Goal: Task Accomplishment & Management: Use online tool/utility

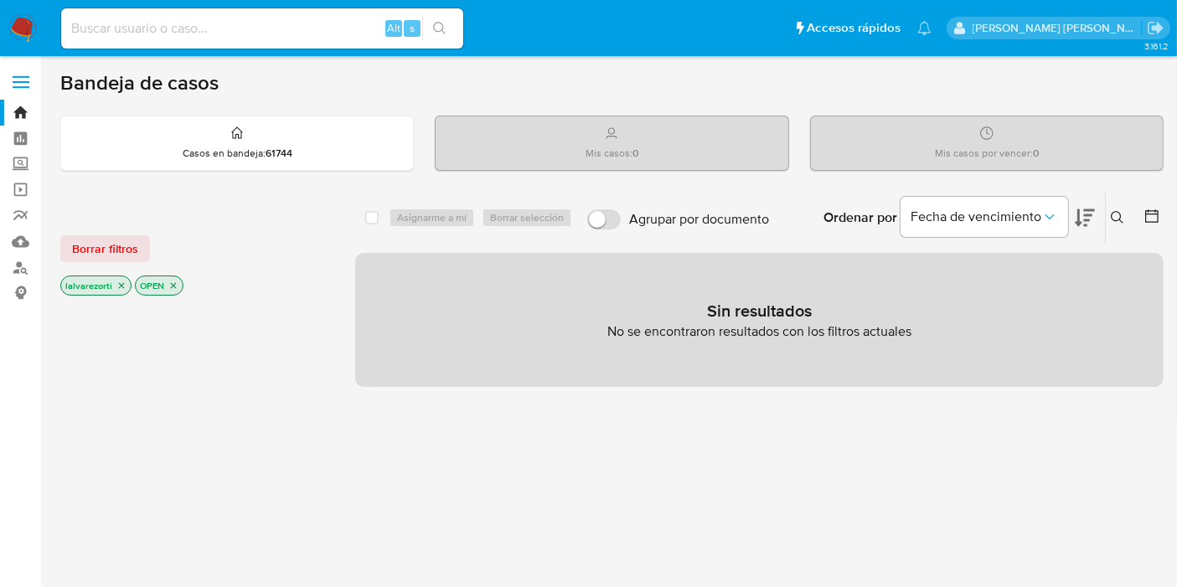
click at [603, 430] on div "select-all-cases-checkbox Asignarme a mí Borrar selección Agrupar por documento…" at bounding box center [759, 570] width 808 height 758
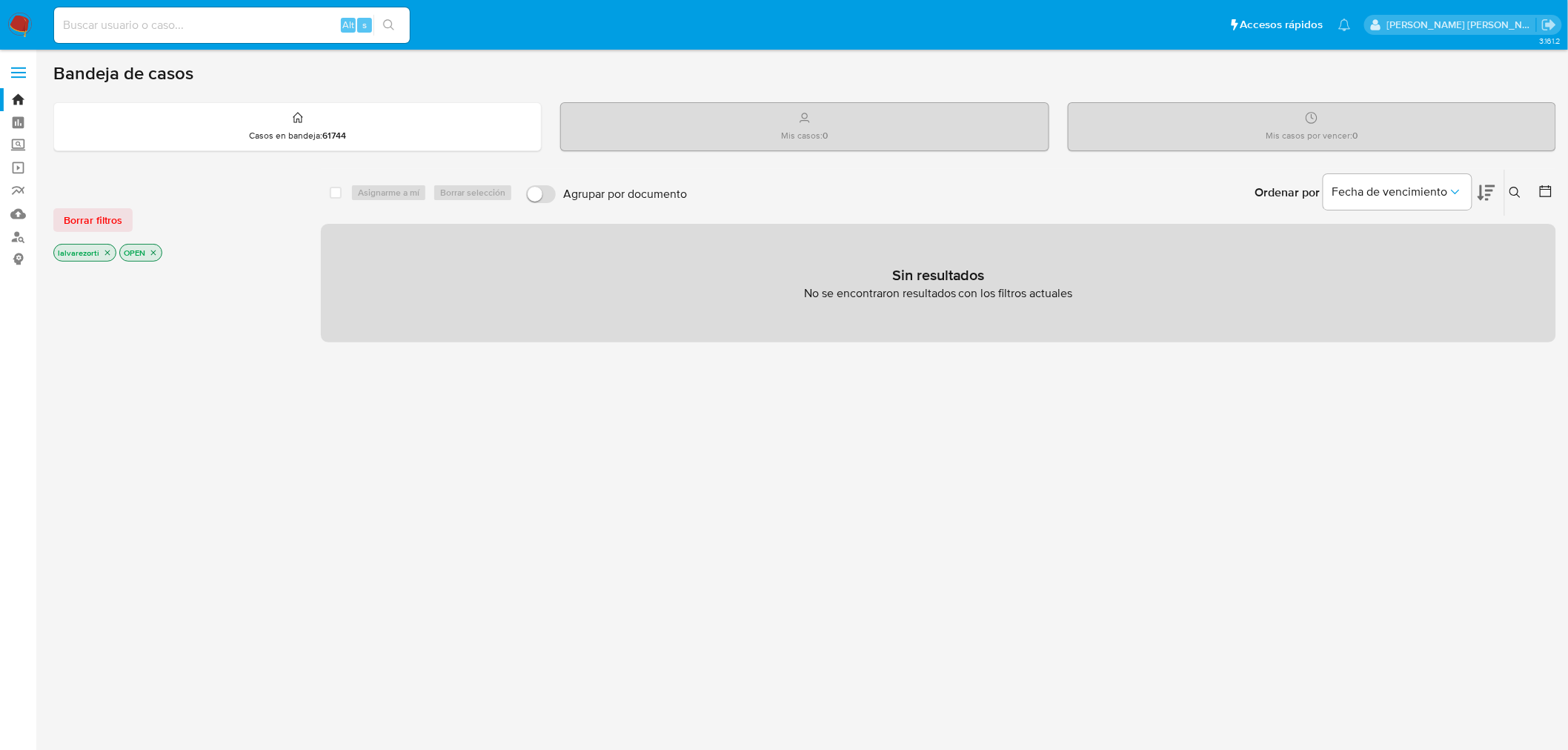
click at [104, 253] on icon "close-filter" at bounding box center [107, 253] width 9 height 9
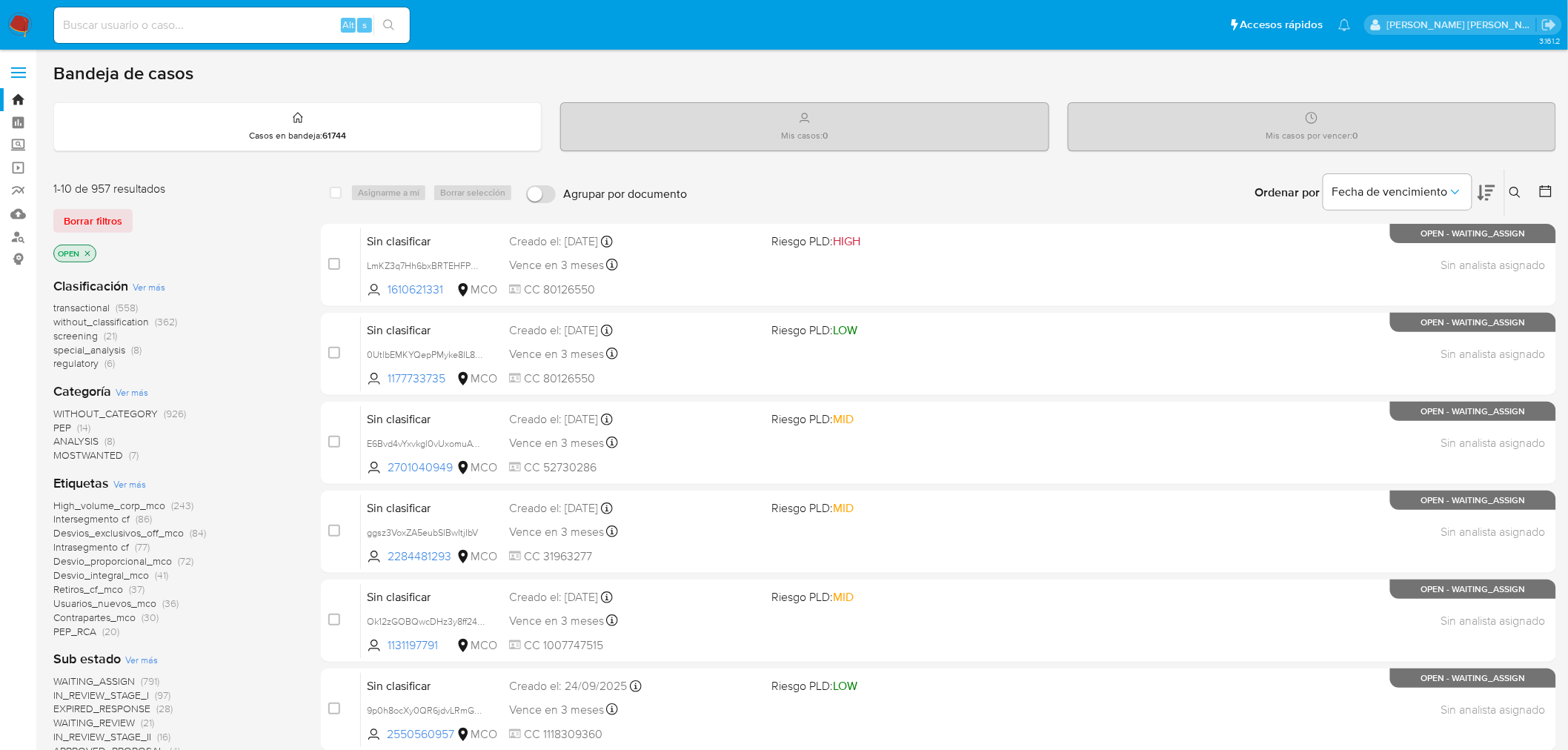
click at [94, 249] on p "OPEN" at bounding box center [74, 253] width 42 height 16
click at [89, 250] on icon "close-filter" at bounding box center [88, 253] width 5 height 5
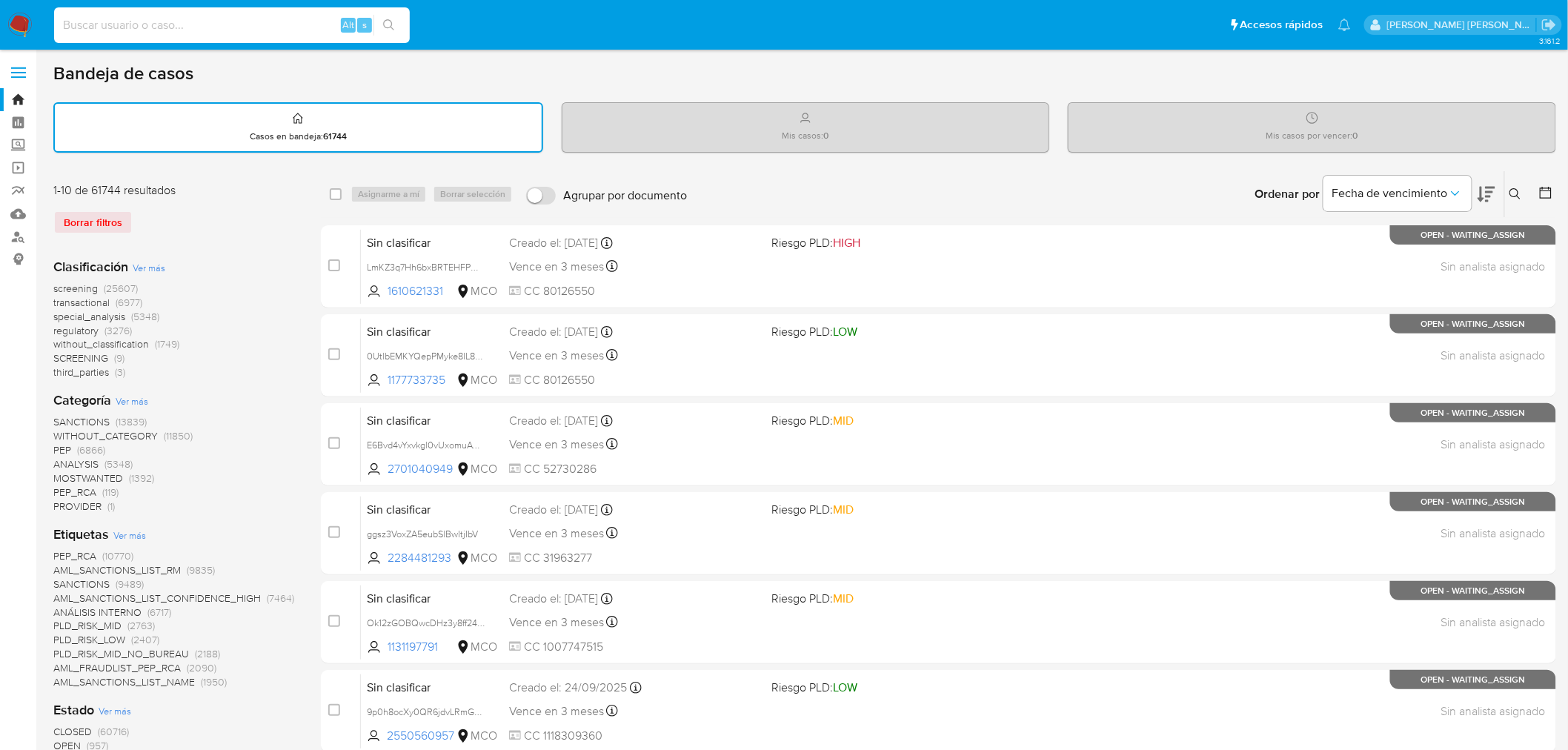
click at [183, 25] on input at bounding box center [232, 26] width 356 height 19
paste input "8lM7K9qqPczdokw7NAAF8Yyo"
type input "8lM7K9qqPczdokw7NAAF8Yyo"
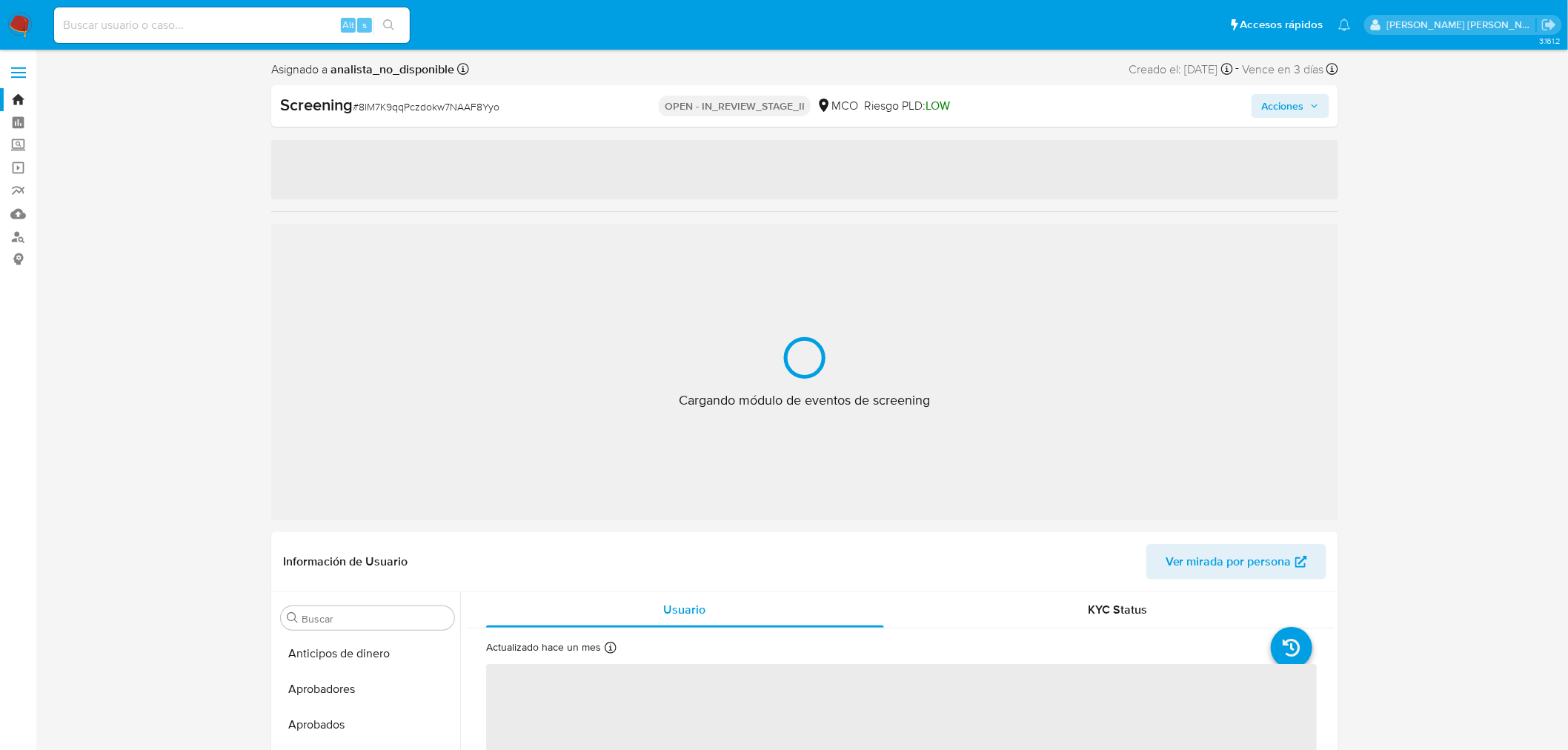
select select "10"
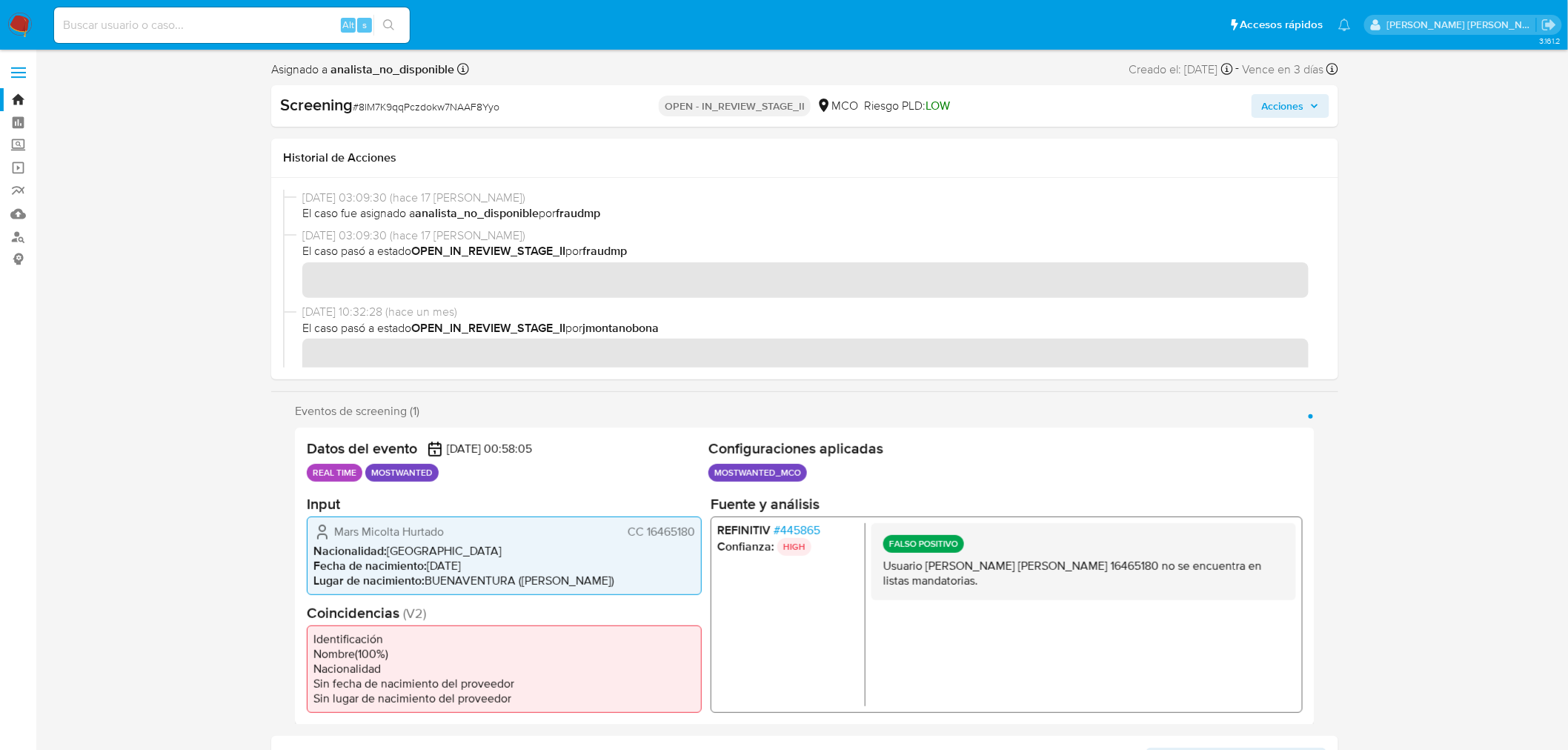
scroll to position [696, 0]
drag, startPoint x: 701, startPoint y: 110, endPoint x: 806, endPoint y: 117, distance: 105.2
click at [803, 110] on p "OPEN - IN_REVIEW_STAGE_II" at bounding box center [735, 105] width 152 height 20
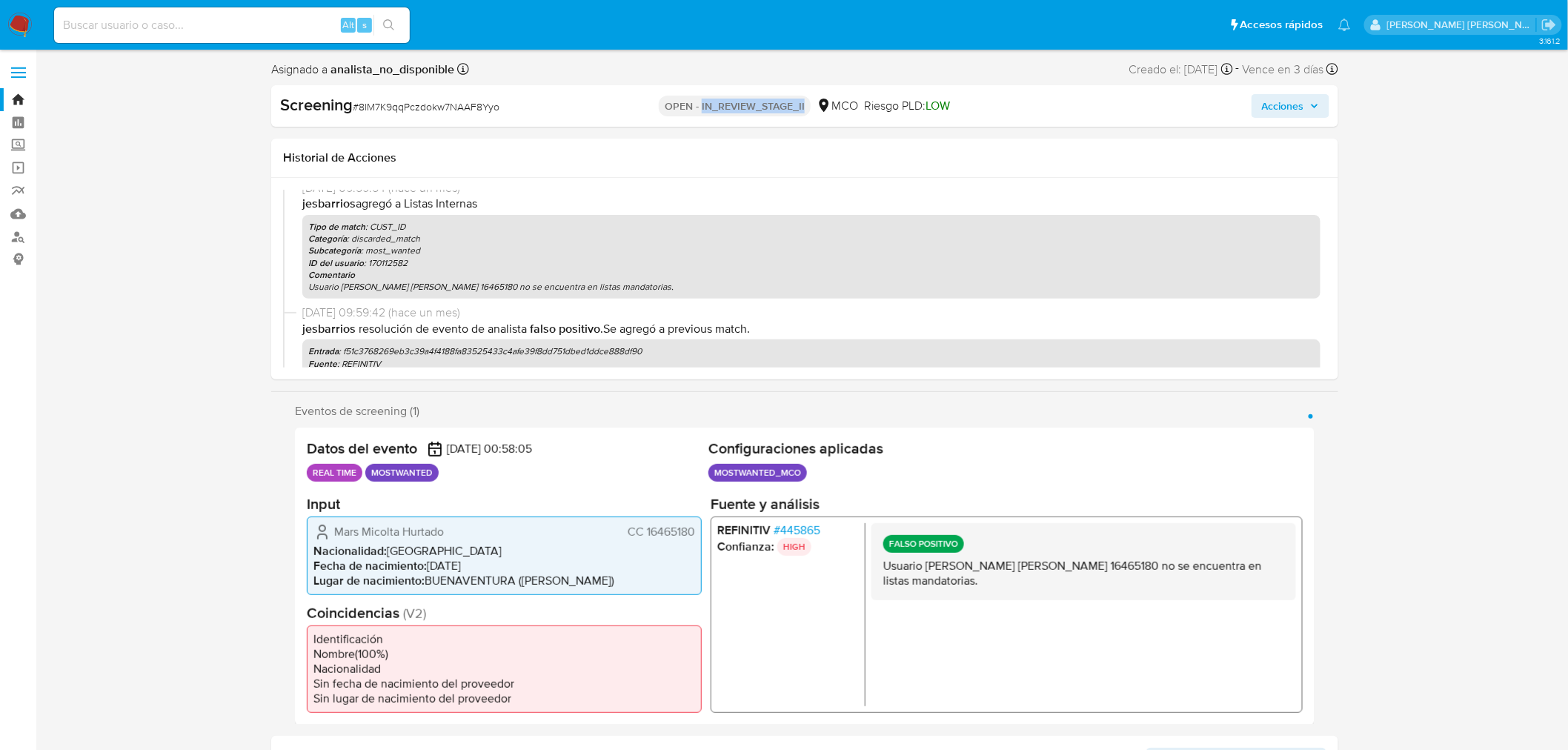
scroll to position [0, 0]
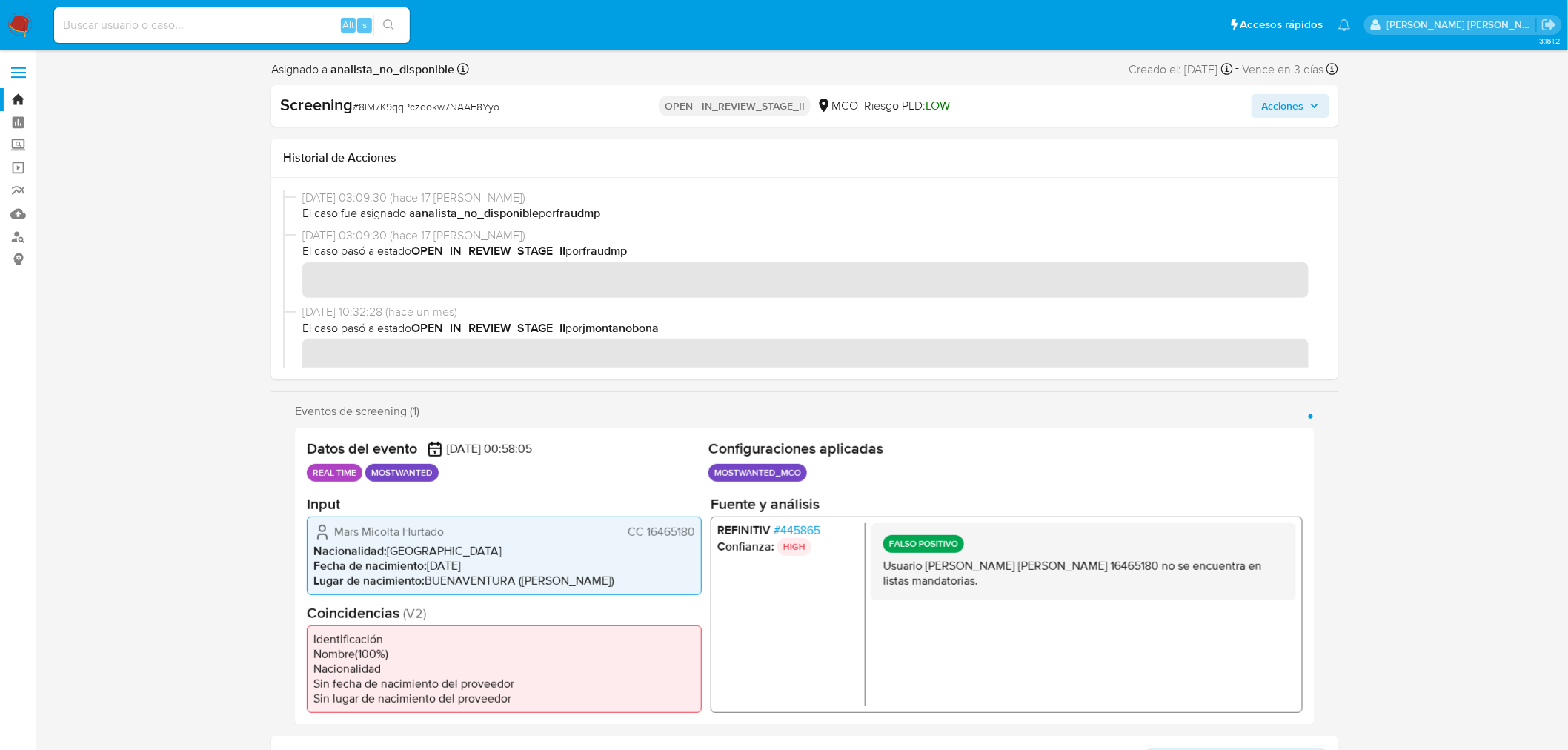
click at [257, 13] on div "Alt s" at bounding box center [232, 25] width 356 height 35
drag, startPoint x: 256, startPoint y: 19, endPoint x: -239, endPoint y: 25, distance: 495.0
paste input "Ywm3m4CS89Yak1GCSJwxbXqa"
type input "Ywm3m4CS89Yak1GCSJwxbXqa"
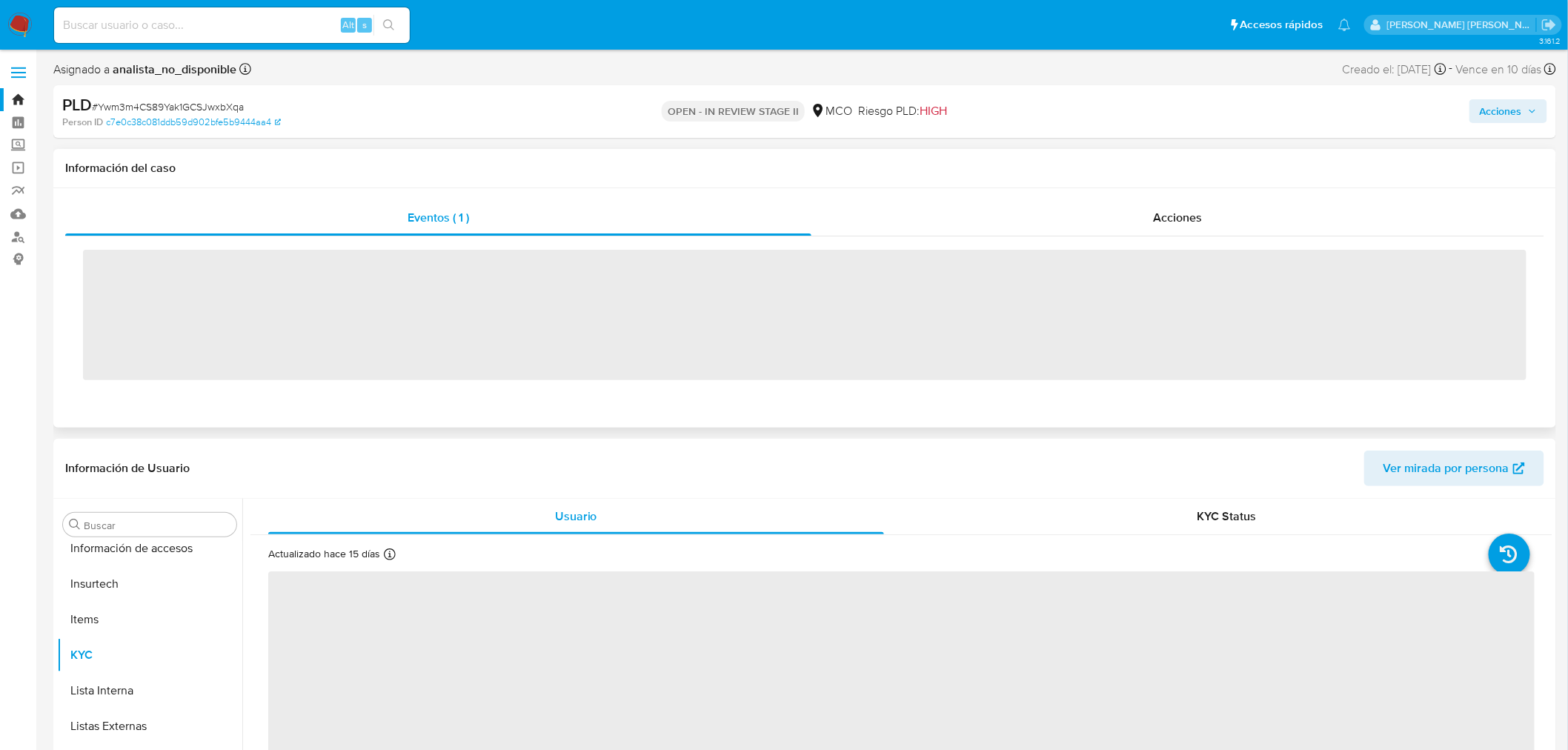
scroll to position [696, 0]
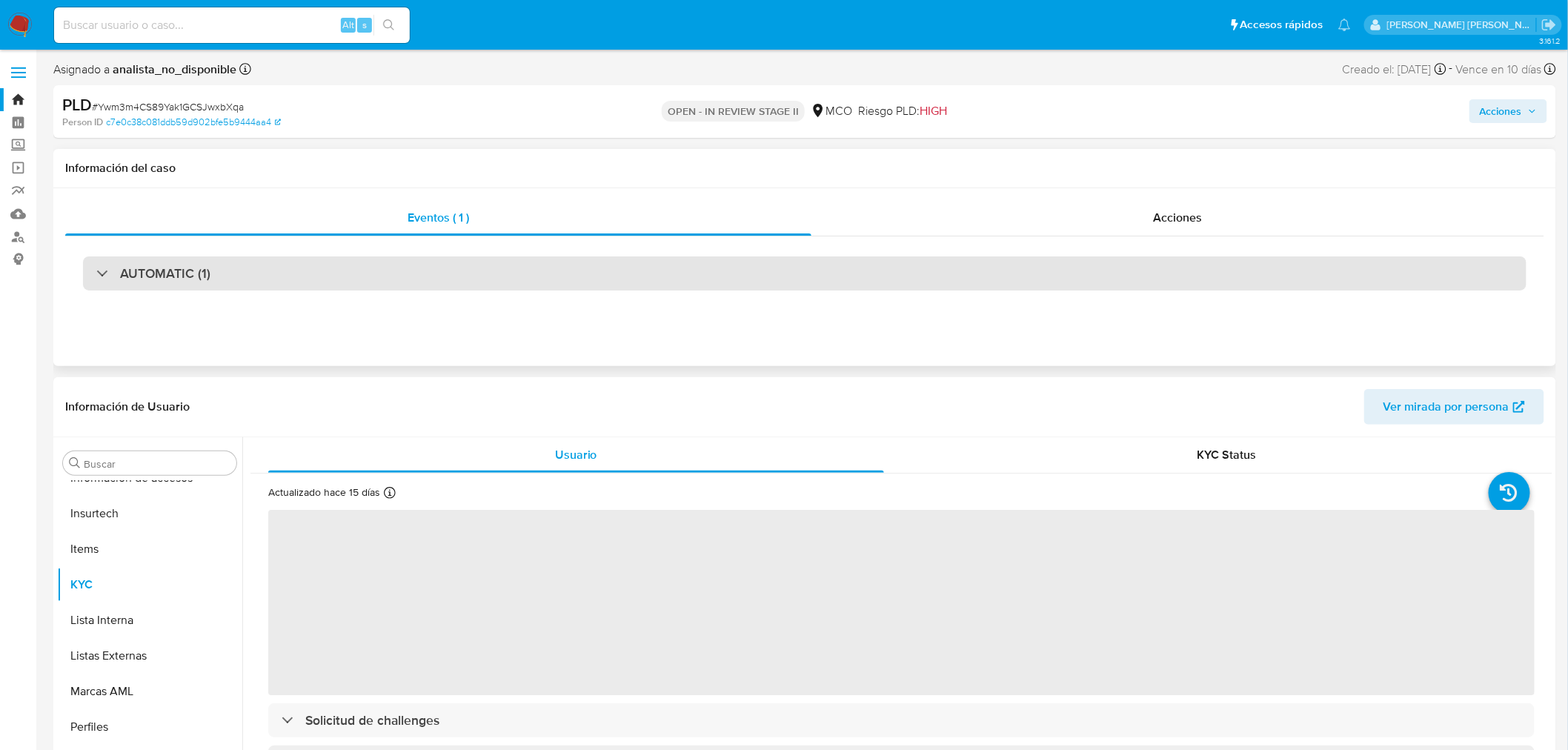
select select "10"
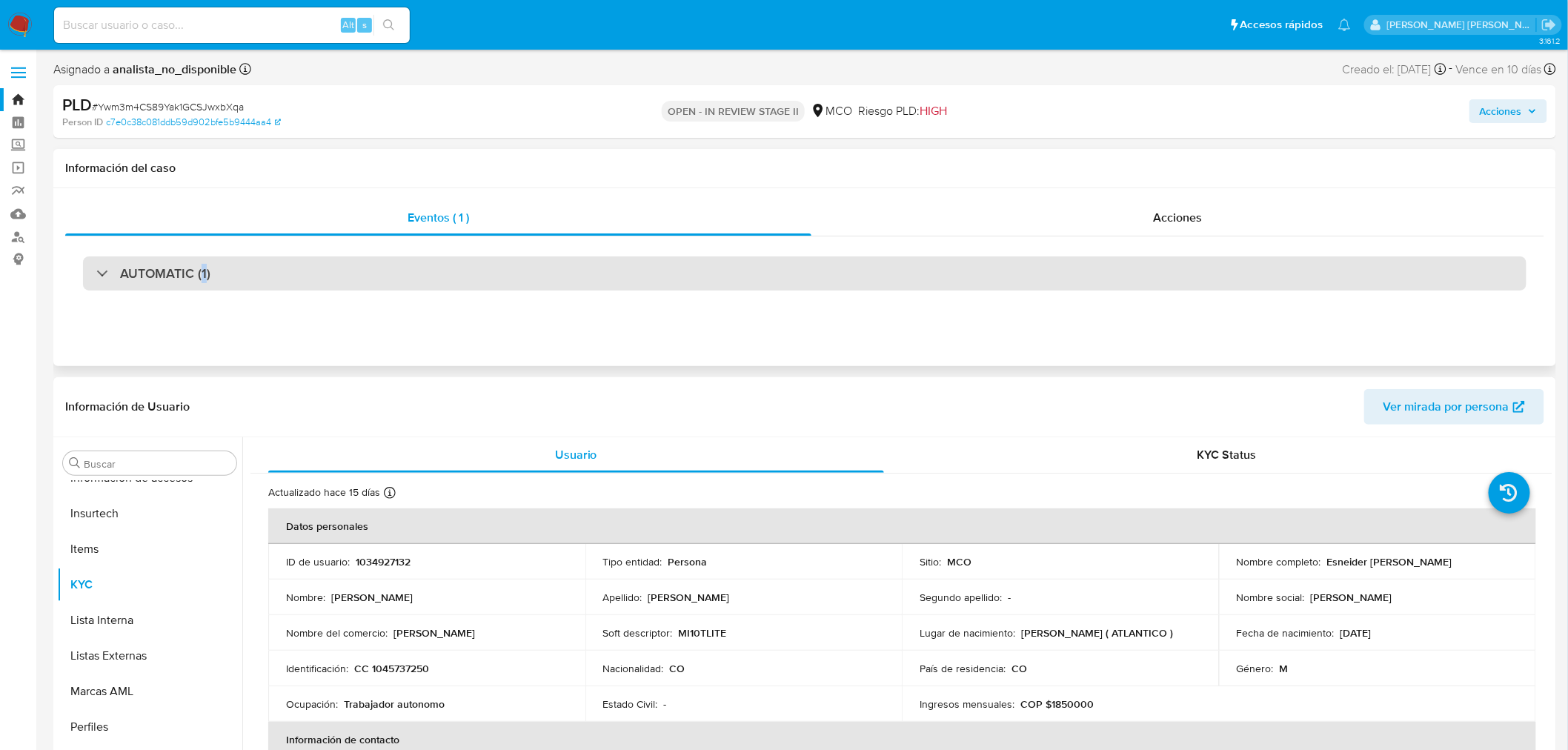
click at [203, 272] on h3 "AUTOMATIC (1)" at bounding box center [165, 273] width 90 height 16
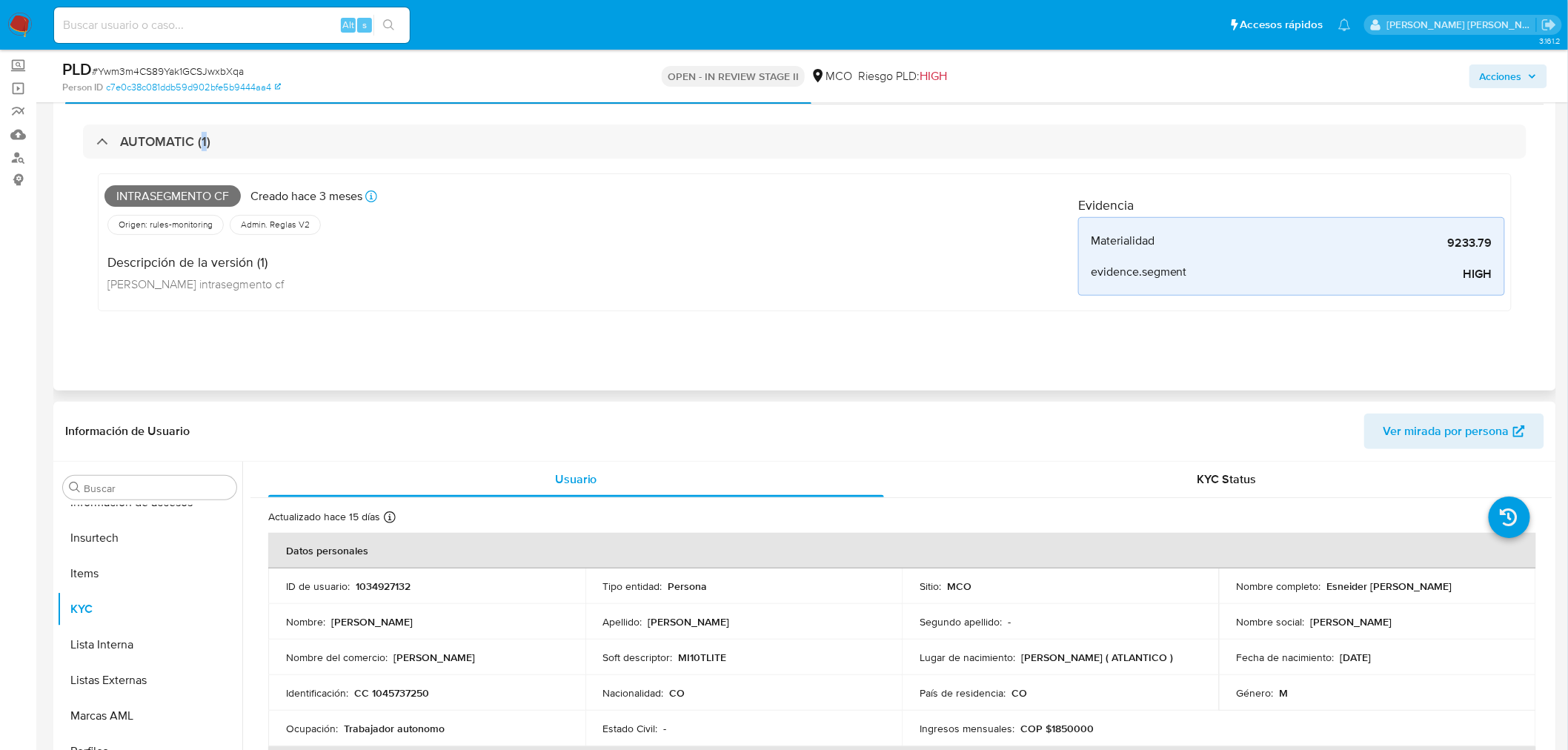
scroll to position [0, 0]
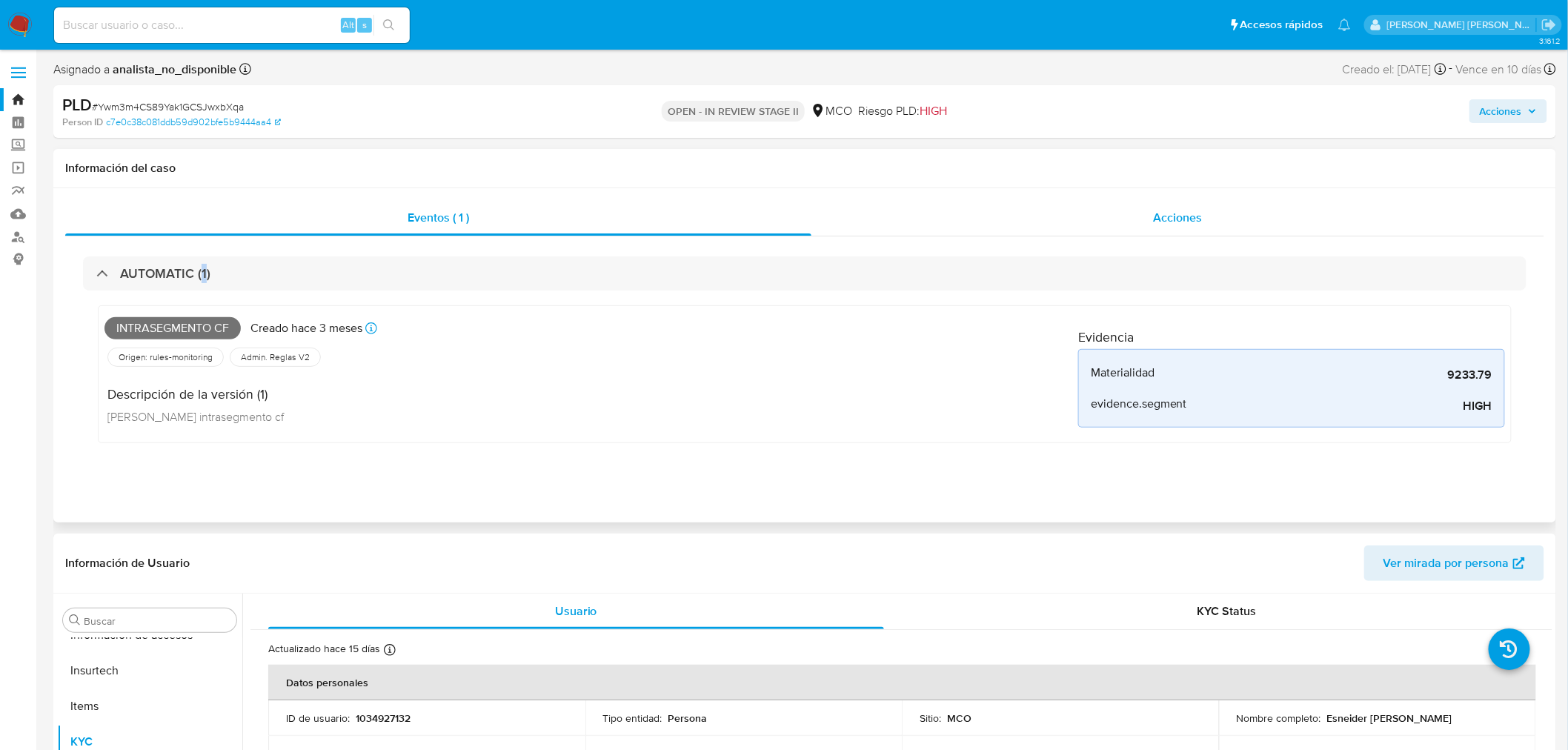
click at [1053, 227] on div "Acciones" at bounding box center [1178, 218] width 734 height 35
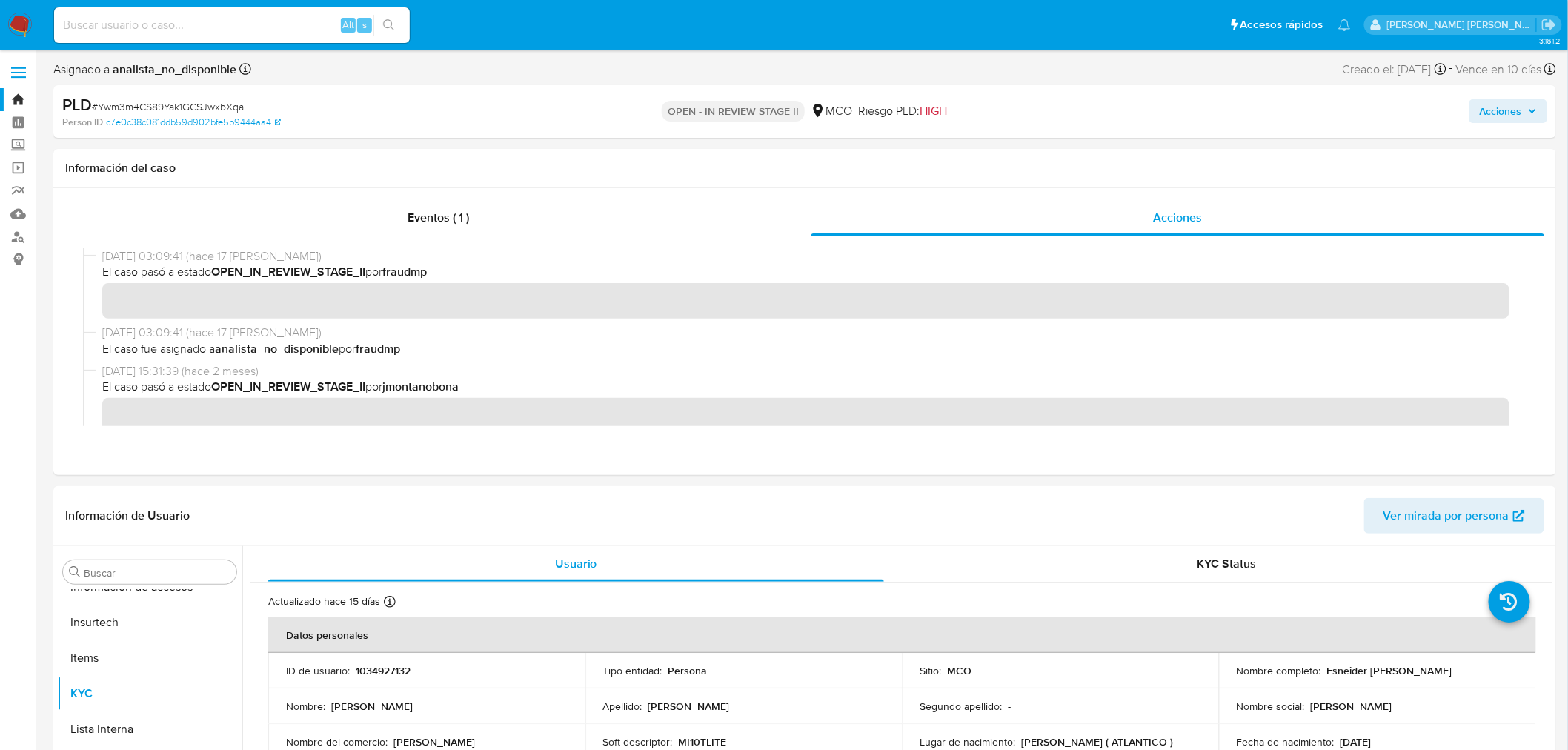
click at [102, 103] on span "# Ywm3m4CS89Yak1GCSJwxbXqa" at bounding box center [168, 106] width 152 height 15
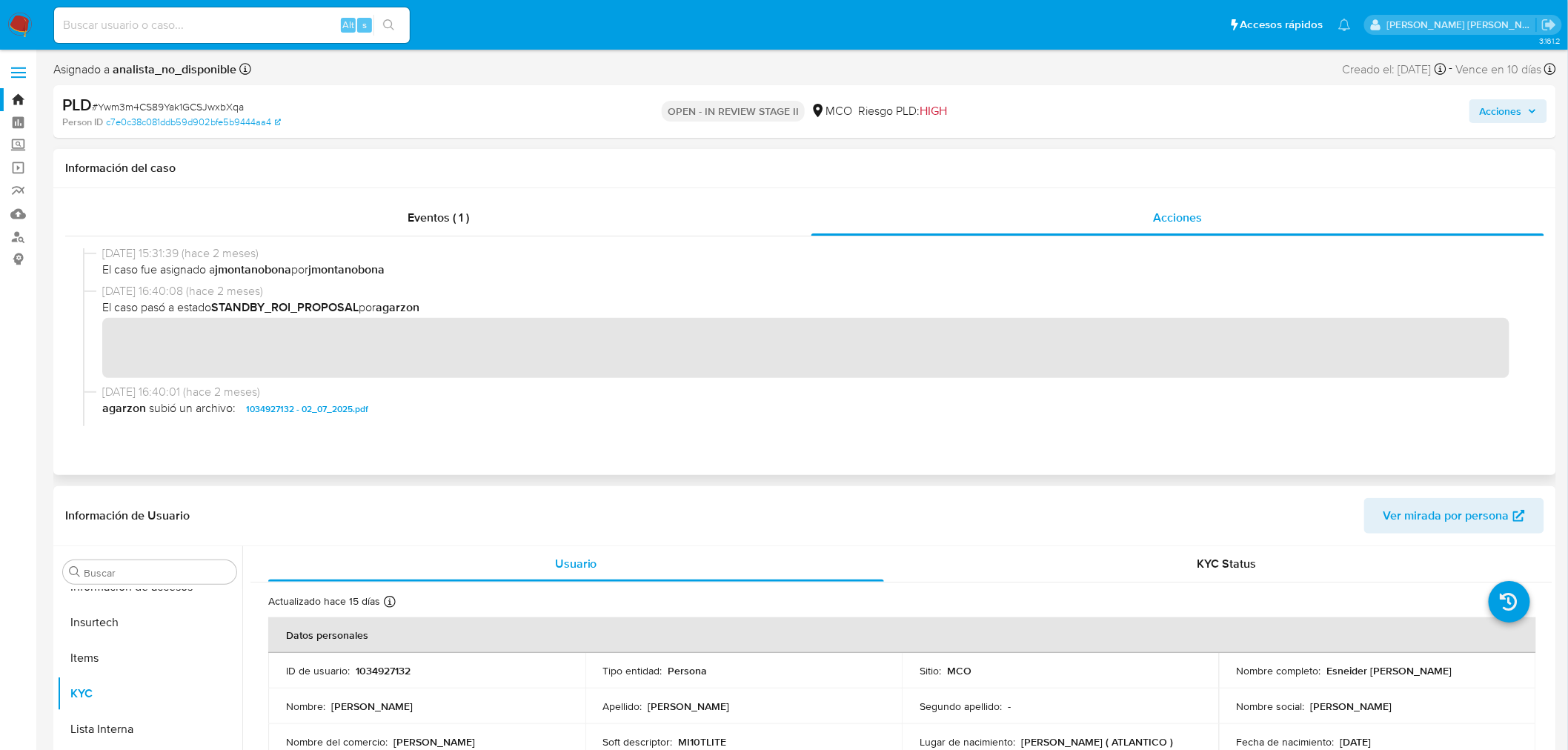
scroll to position [345, 0]
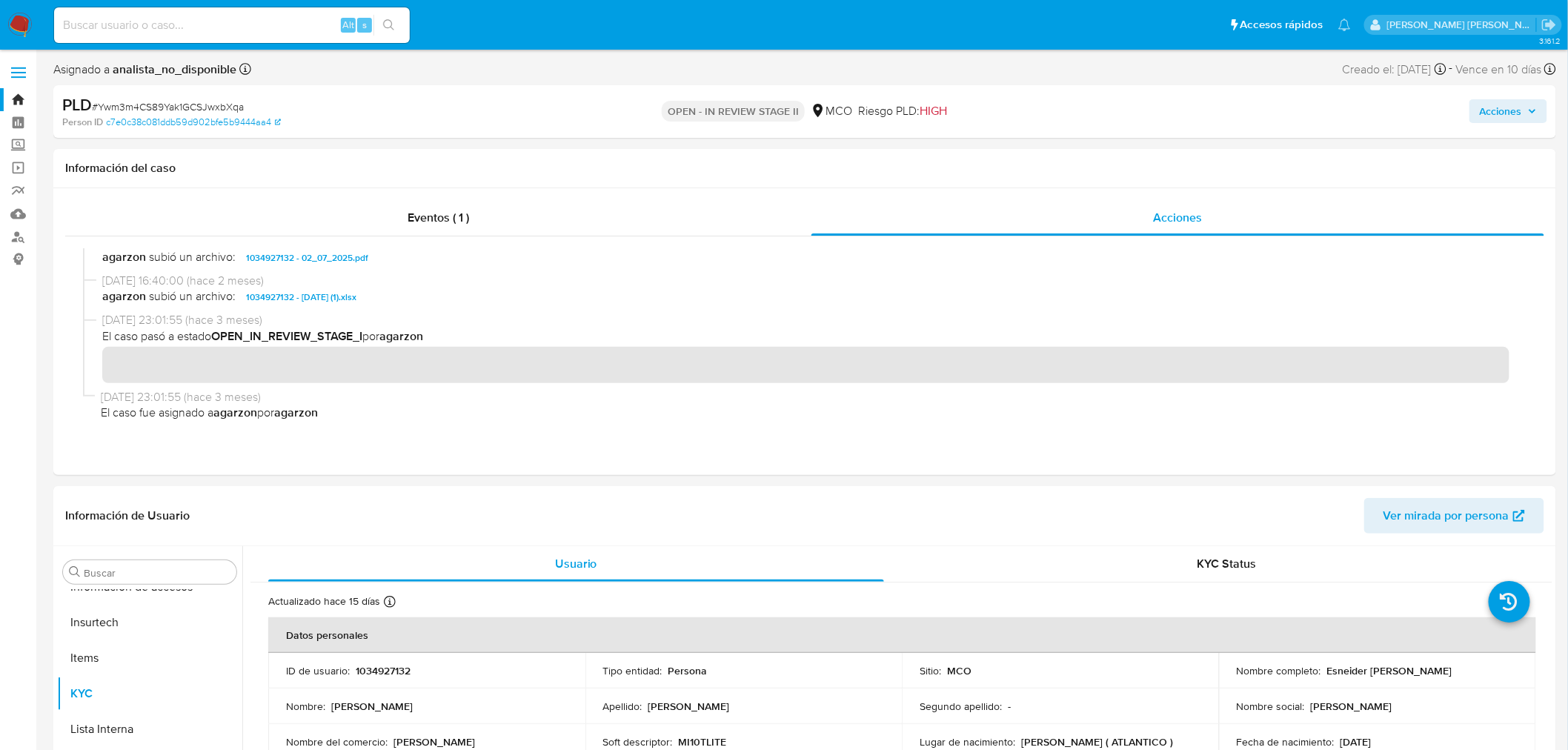
click at [137, 30] on input at bounding box center [232, 26] width 356 height 19
paste input "f0RoNmHNuF7iI232HPDXc7wM"
type input "f0RoNmHNuF7iI232HPDXc7wM"
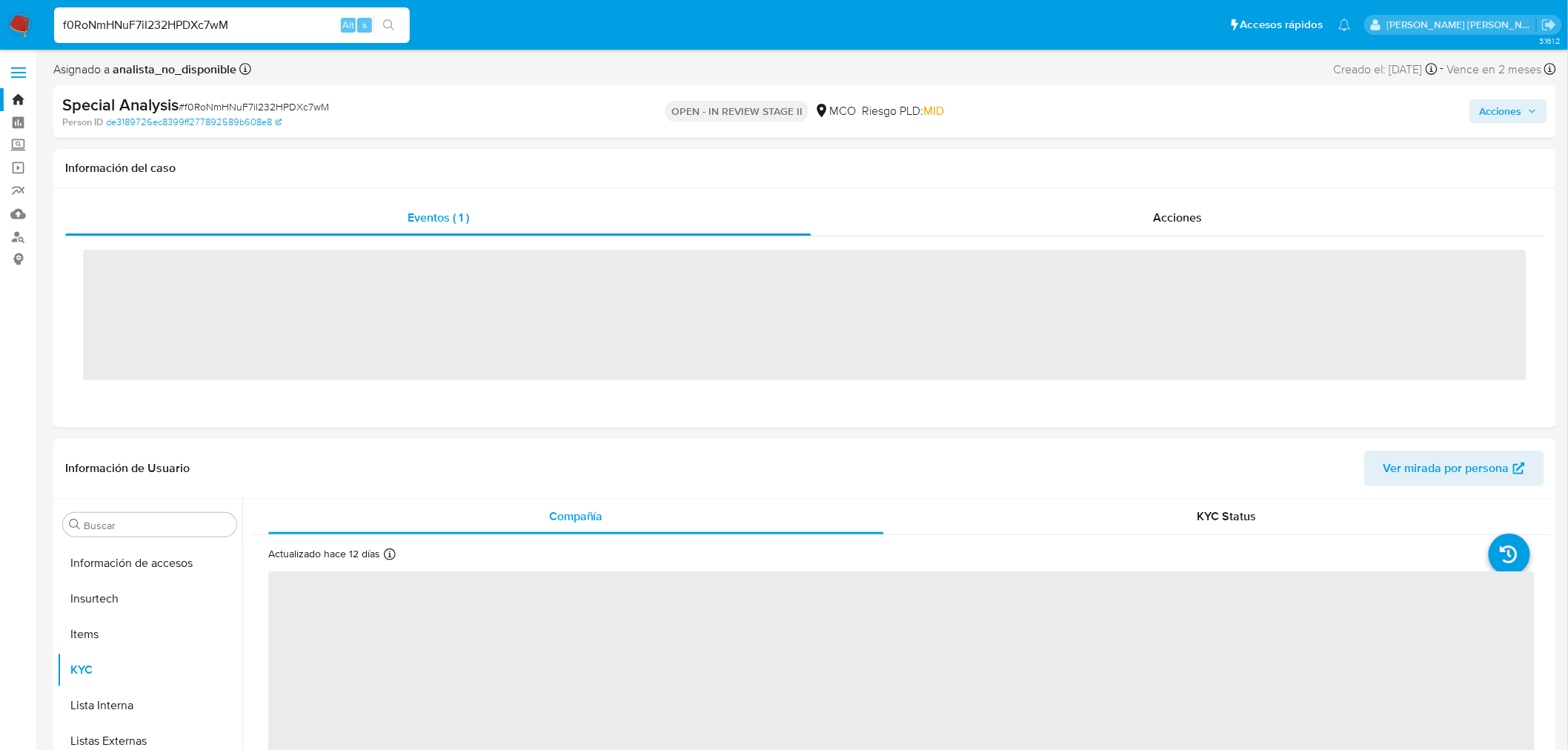
scroll to position [696, 0]
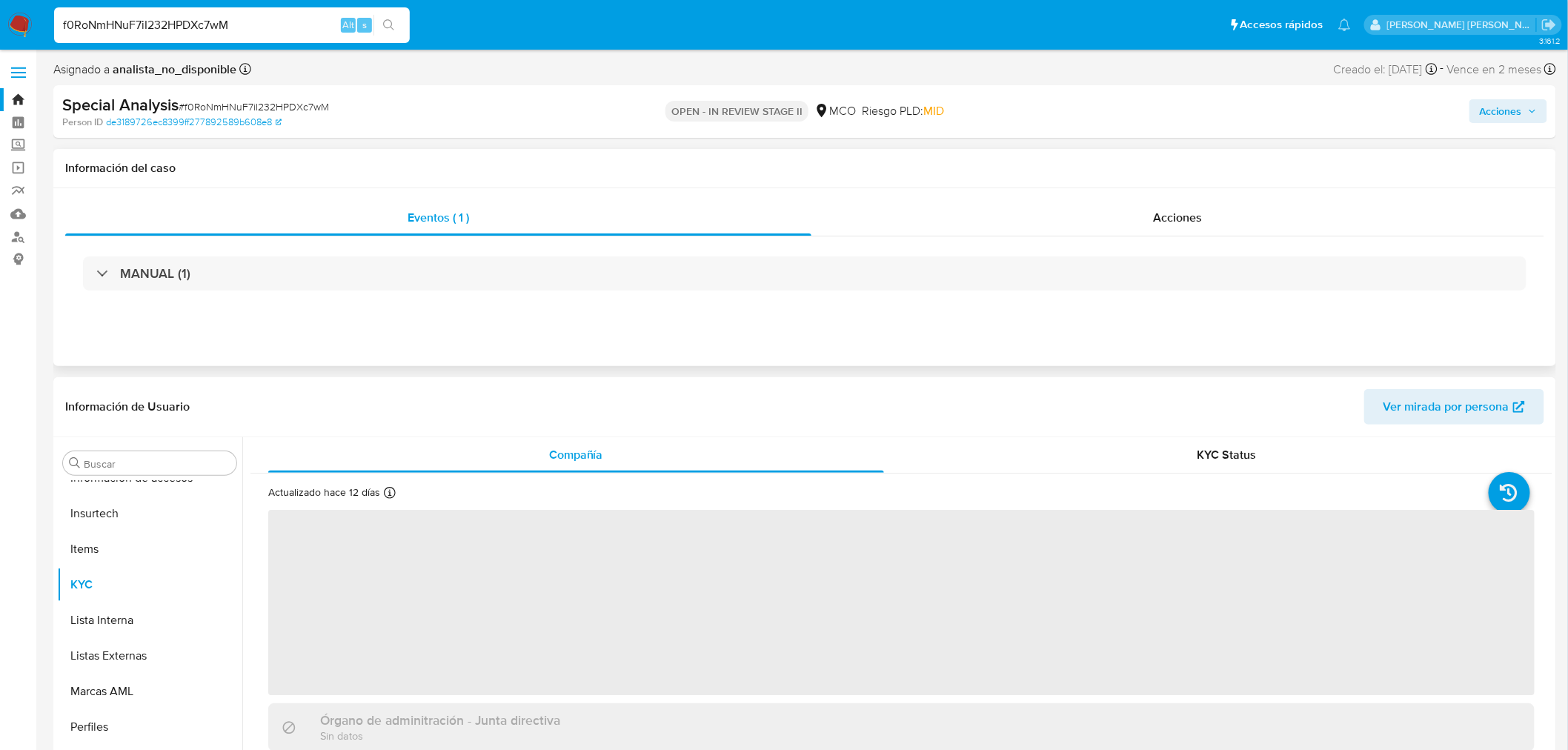
select select "10"
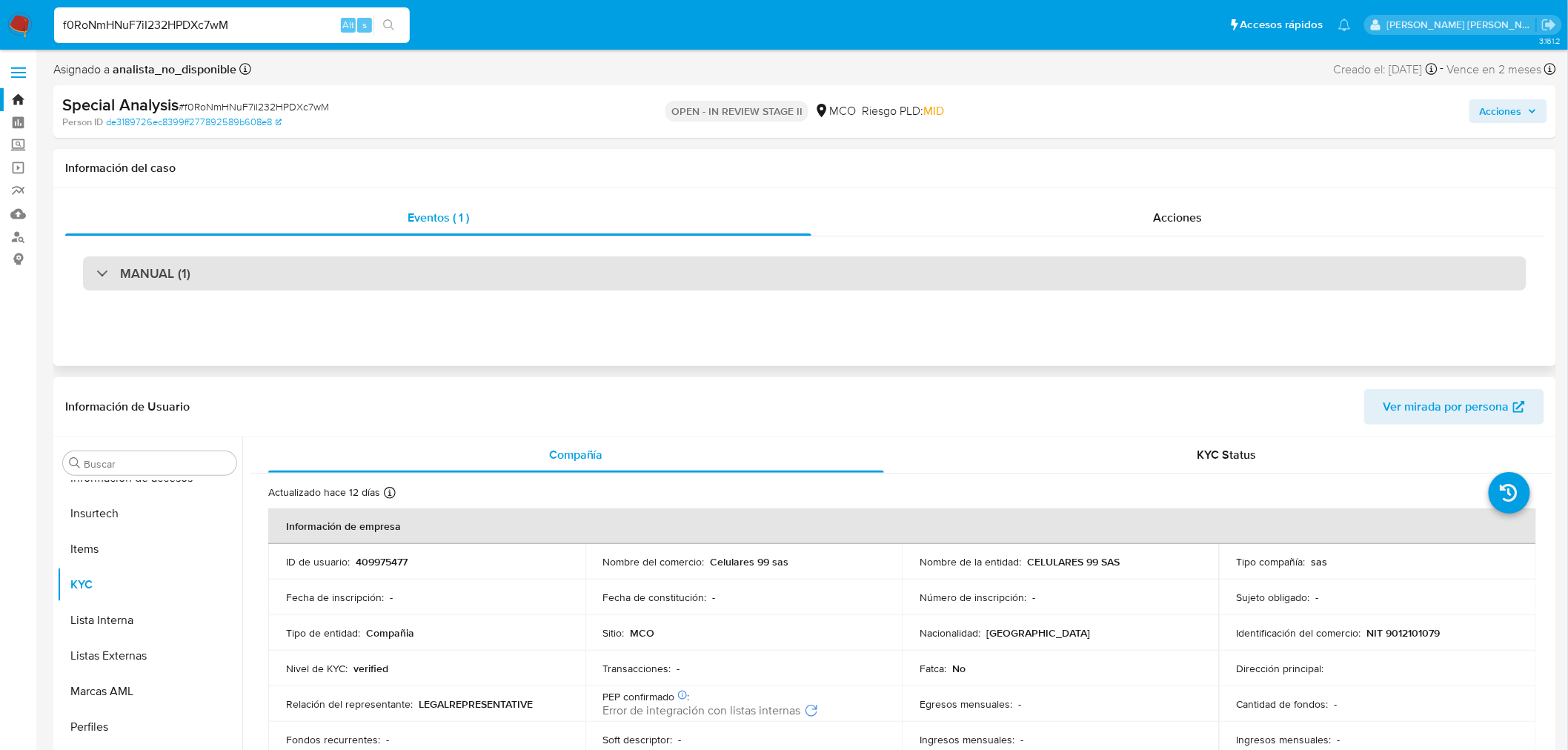
click at [123, 272] on h3 "MANUAL (1)" at bounding box center [156, 273] width 71 height 16
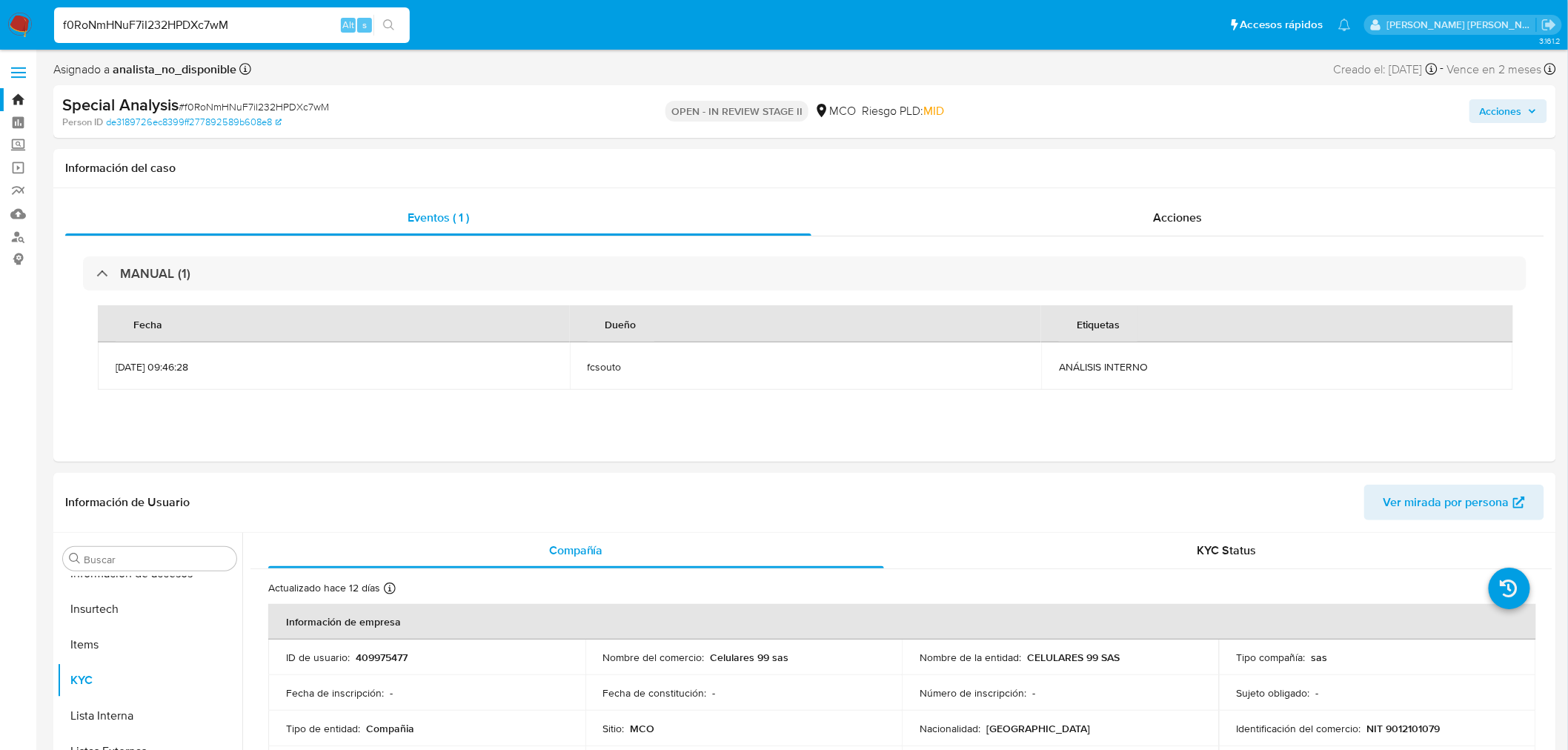
click at [256, 20] on input "f0RoNmHNuF7iI232HPDXc7wM" at bounding box center [232, 26] width 356 height 19
drag, startPoint x: 256, startPoint y: 20, endPoint x: -12, endPoint y: -12, distance: 269.9
paste input "JwxwWZdtAb1DlGYTpvhojl5H"
type input "JwxwWZdtAb1DlGYTpvhojl5H"
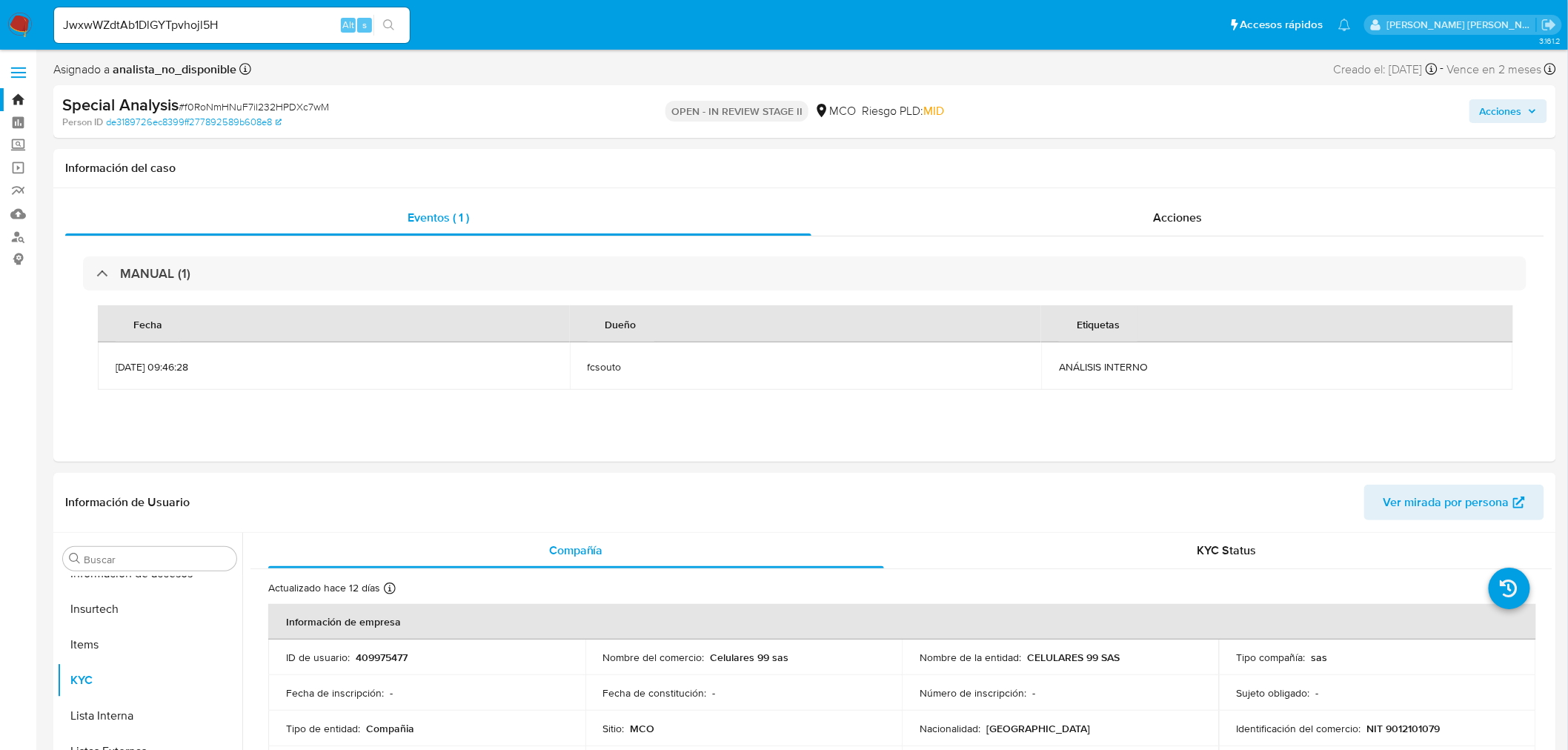
click at [394, 27] on icon "search-icon" at bounding box center [388, 25] width 12 height 11
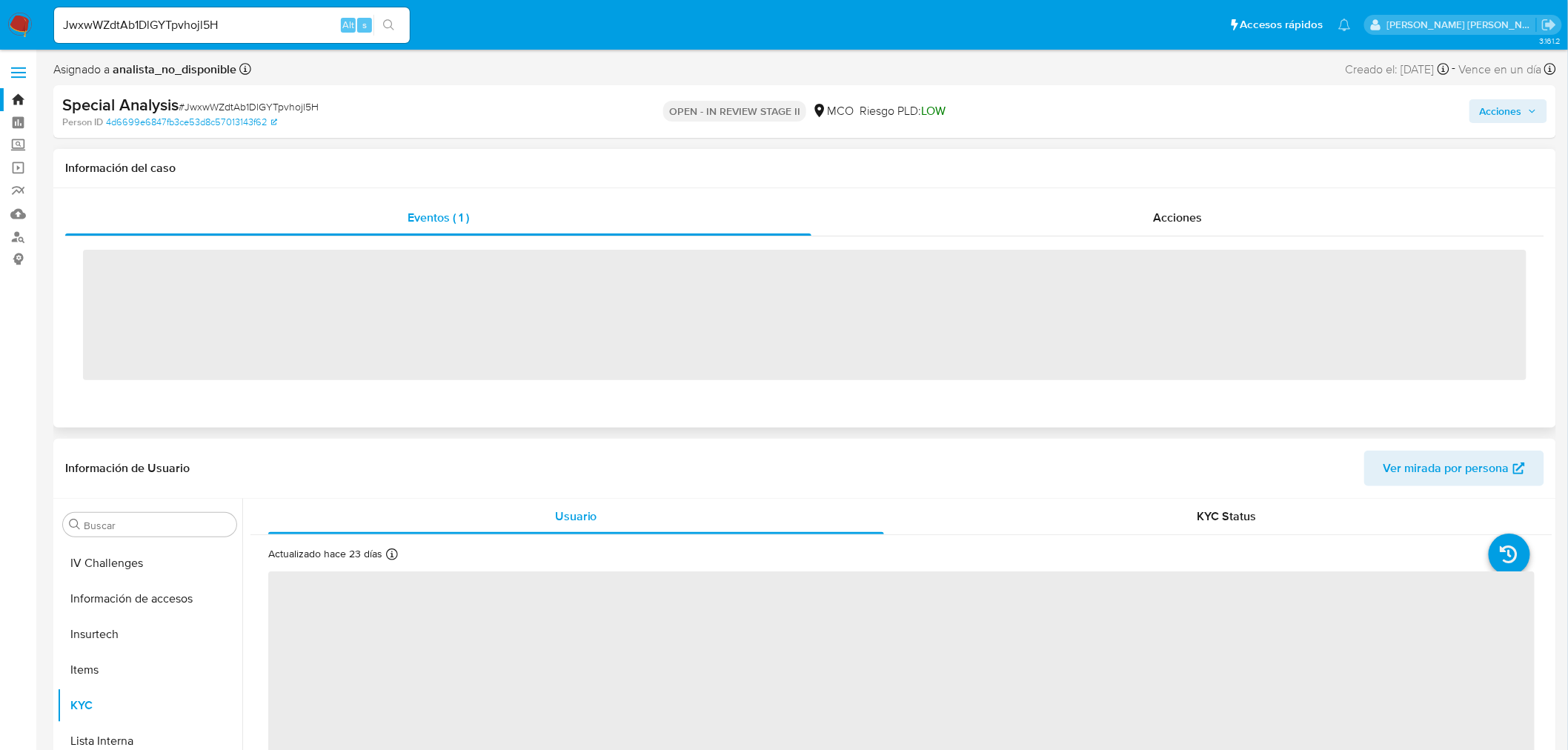
scroll to position [696, 0]
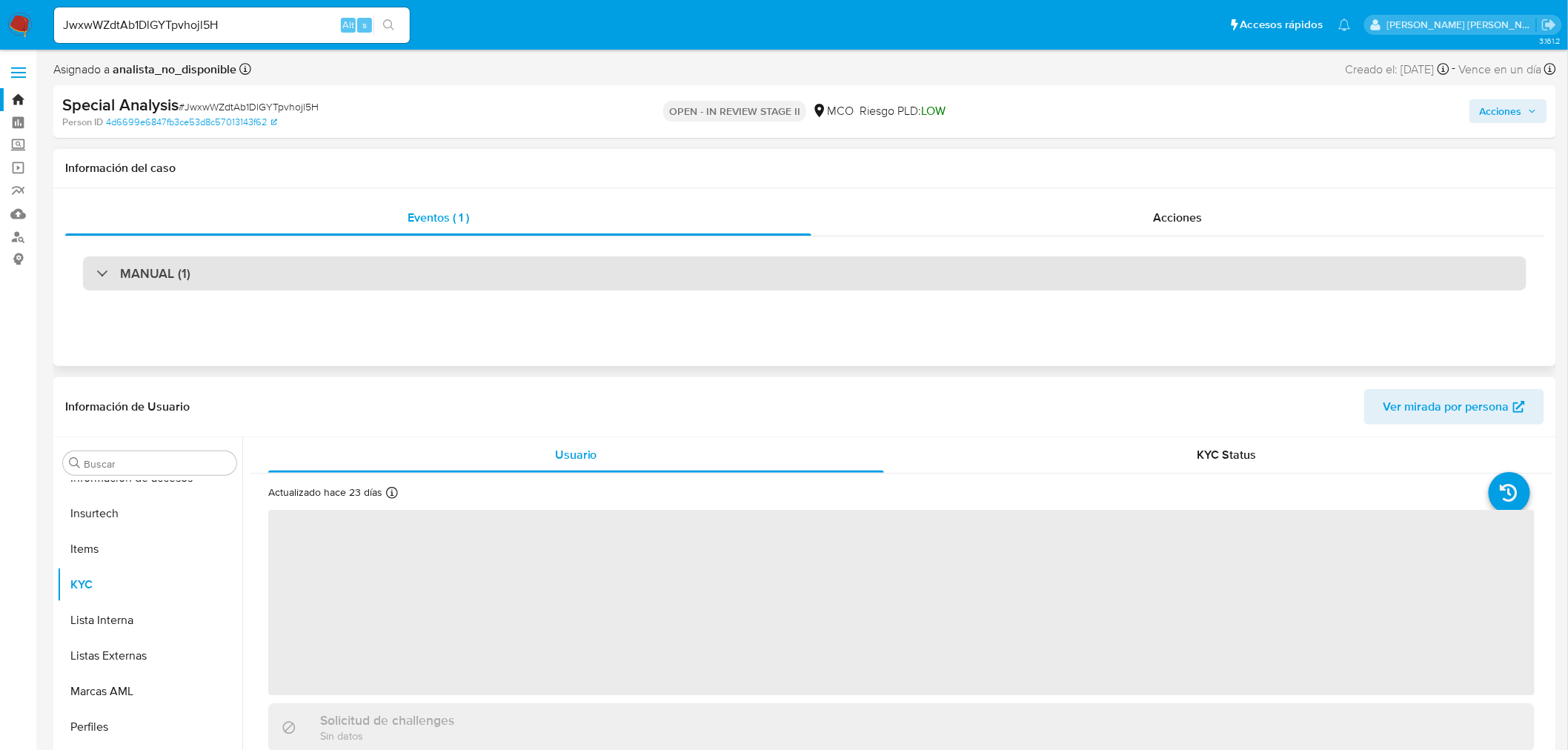
select select "10"
click at [340, 261] on div "MANUAL (1)" at bounding box center [805, 273] width 1444 height 34
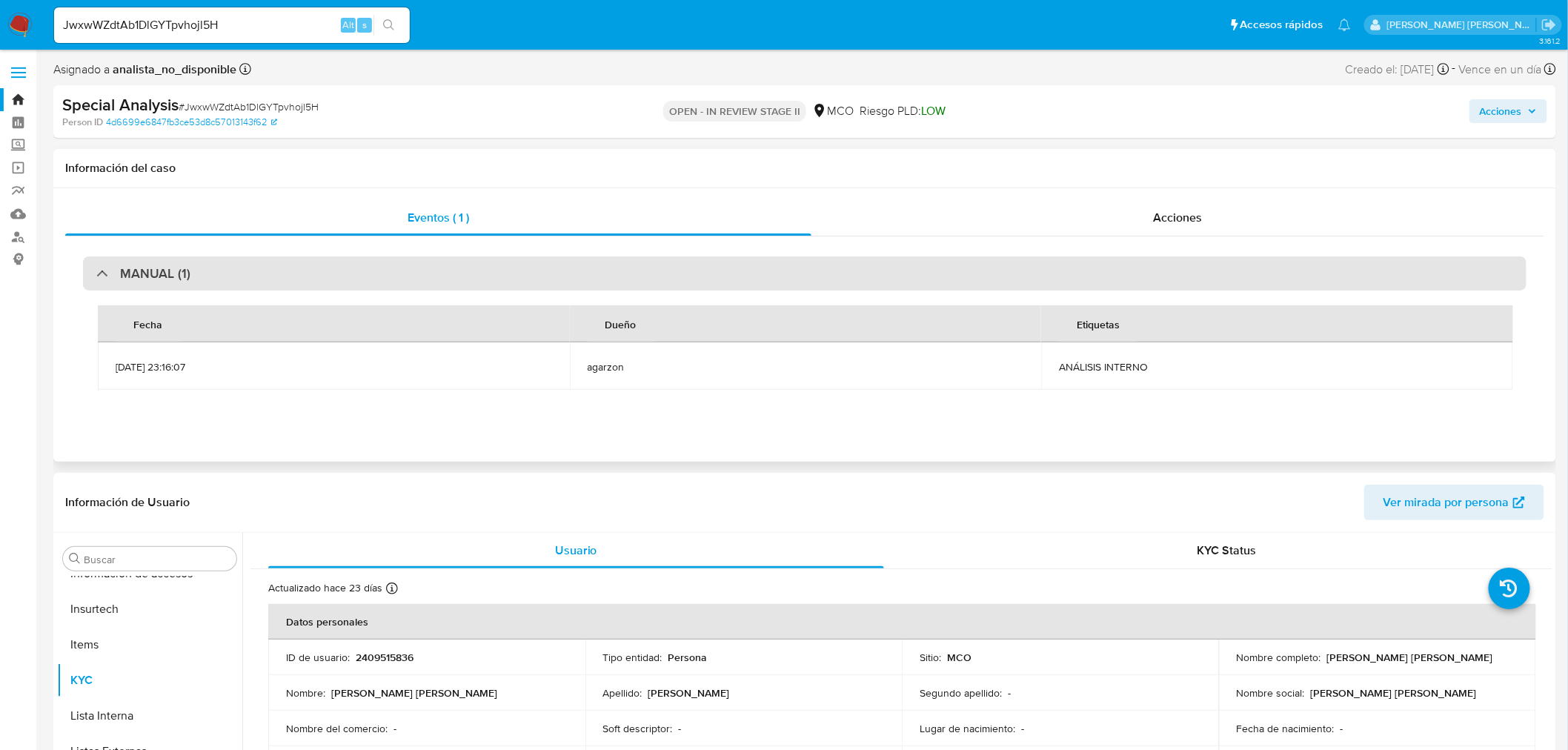
click at [127, 272] on h3 "MANUAL (1)" at bounding box center [156, 273] width 71 height 16
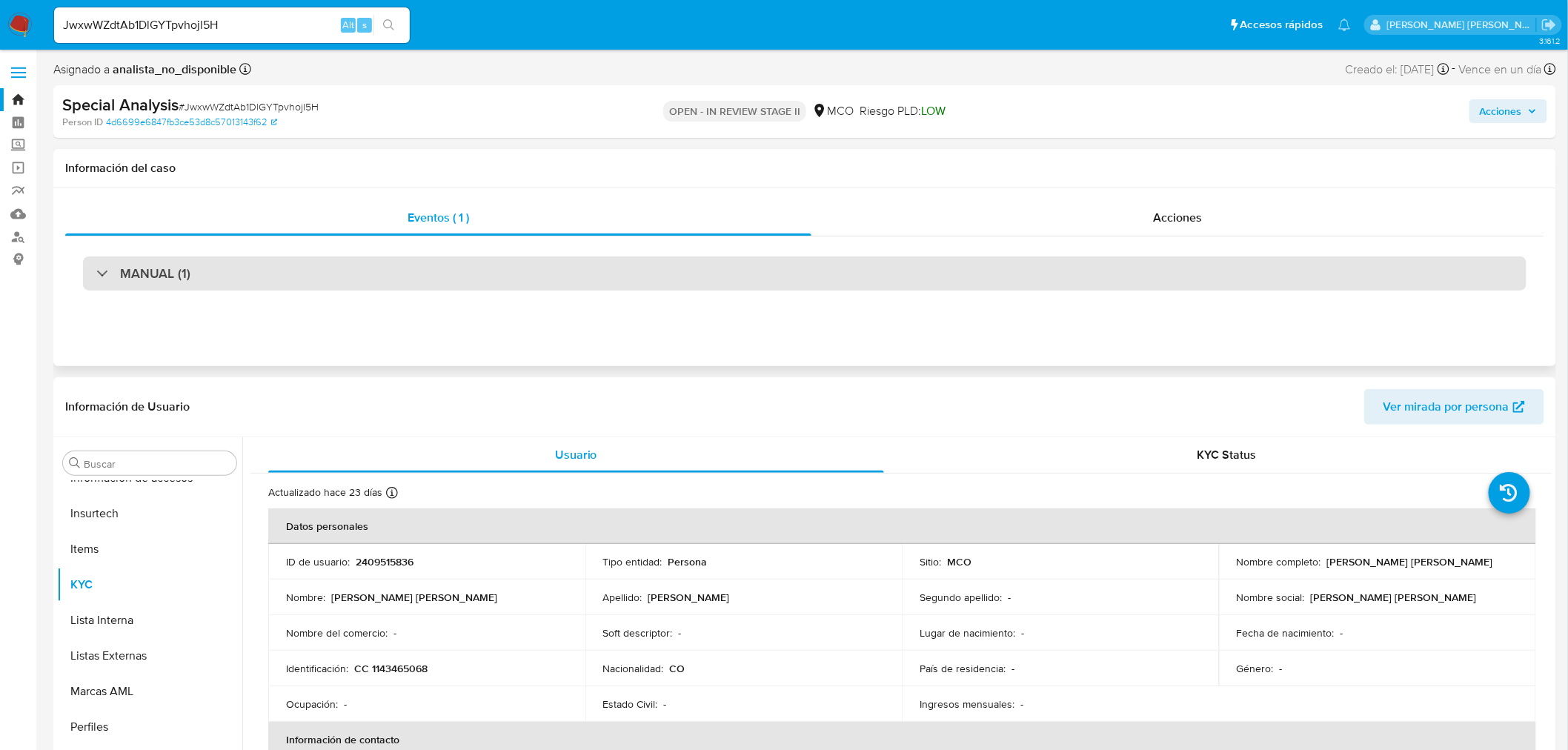
click at [127, 272] on h3 "MANUAL (1)" at bounding box center [156, 273] width 71 height 16
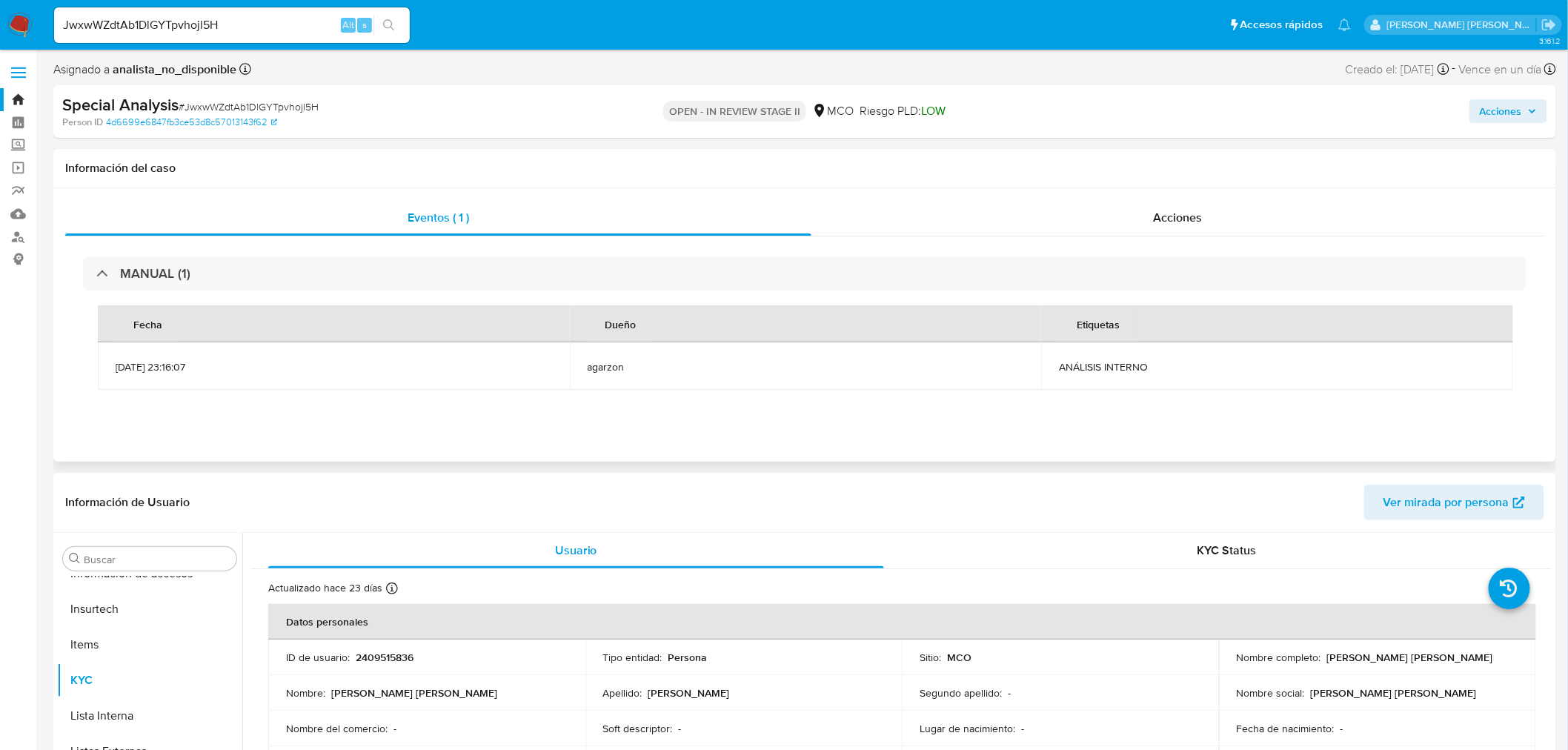
click at [599, 369] on span "agarzon" at bounding box center [805, 366] width 436 height 13
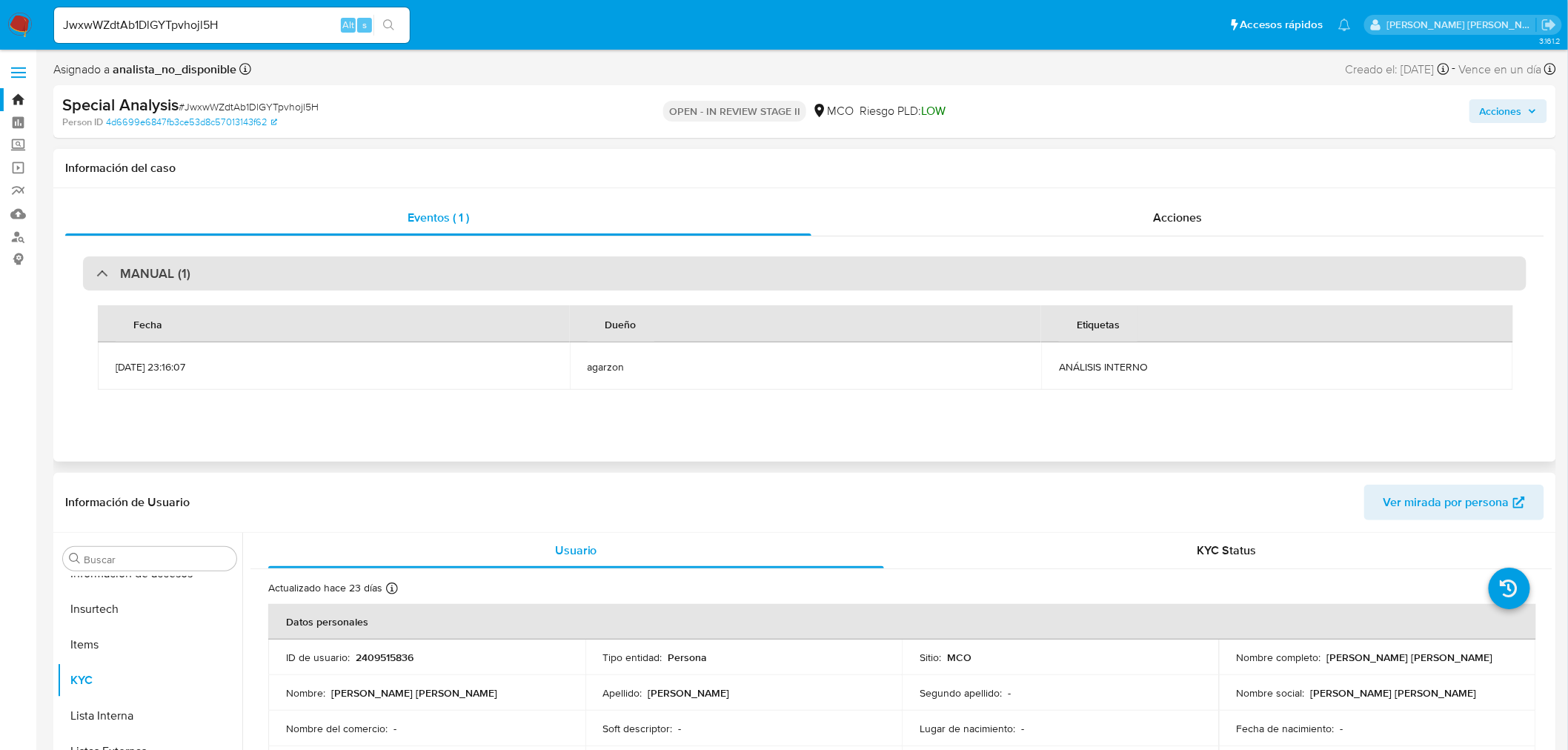
click at [135, 278] on h3 "MANUAL (1)" at bounding box center [156, 273] width 71 height 16
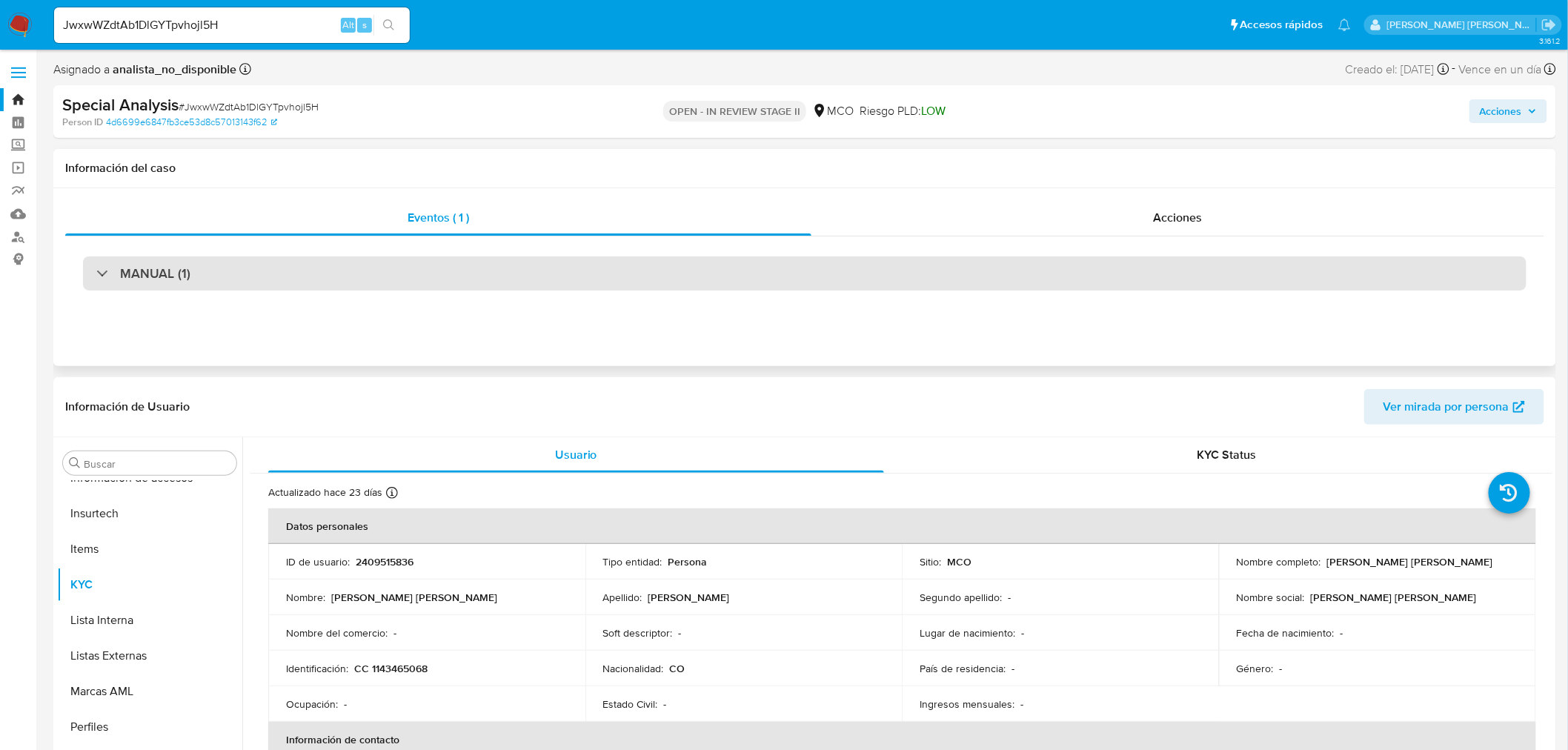
click at [160, 287] on div "MANUAL (1)" at bounding box center [805, 273] width 1444 height 34
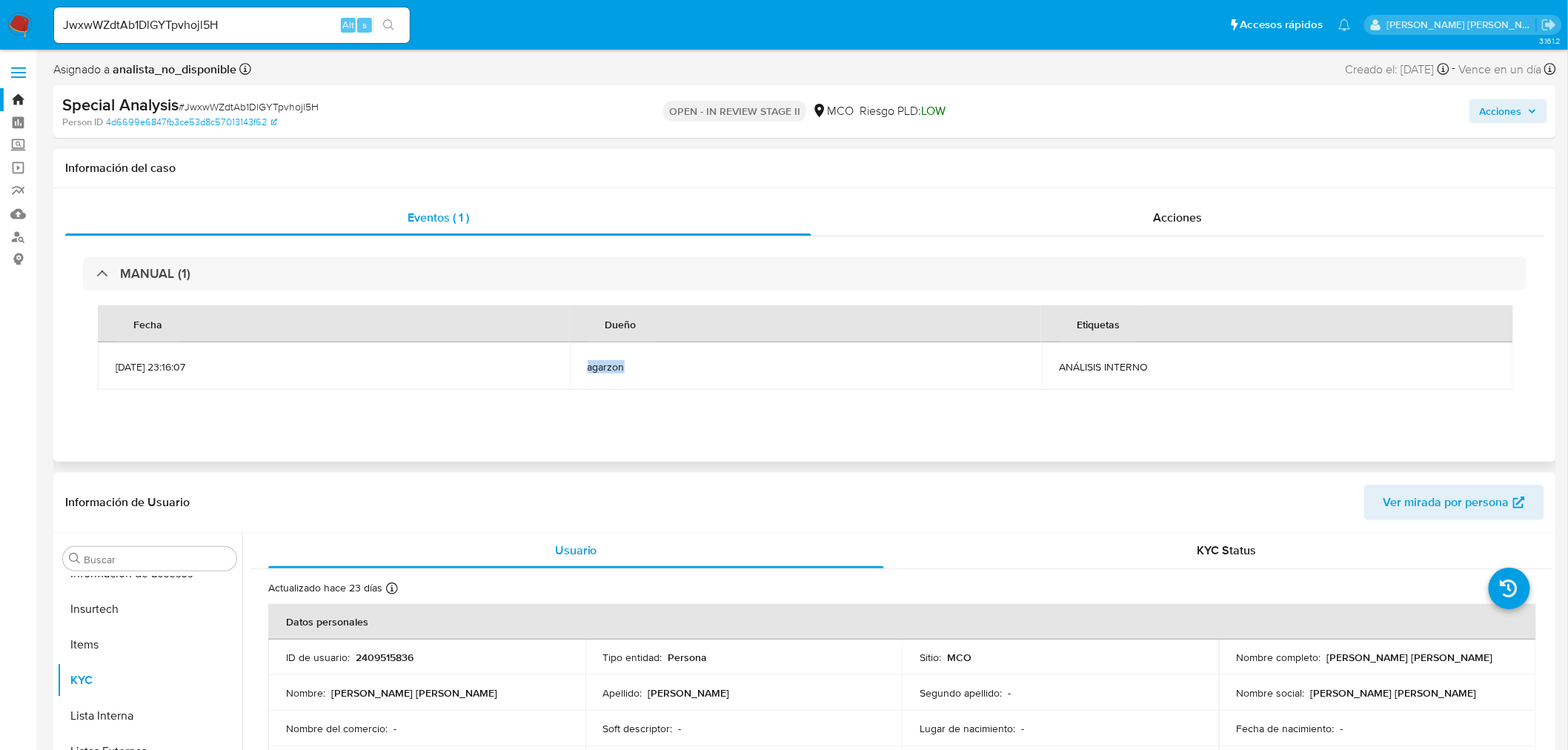
drag, startPoint x: 636, startPoint y: 368, endPoint x: 583, endPoint y: 364, distance: 53.2
click at [583, 364] on td "agarzon" at bounding box center [806, 366] width 473 height 48
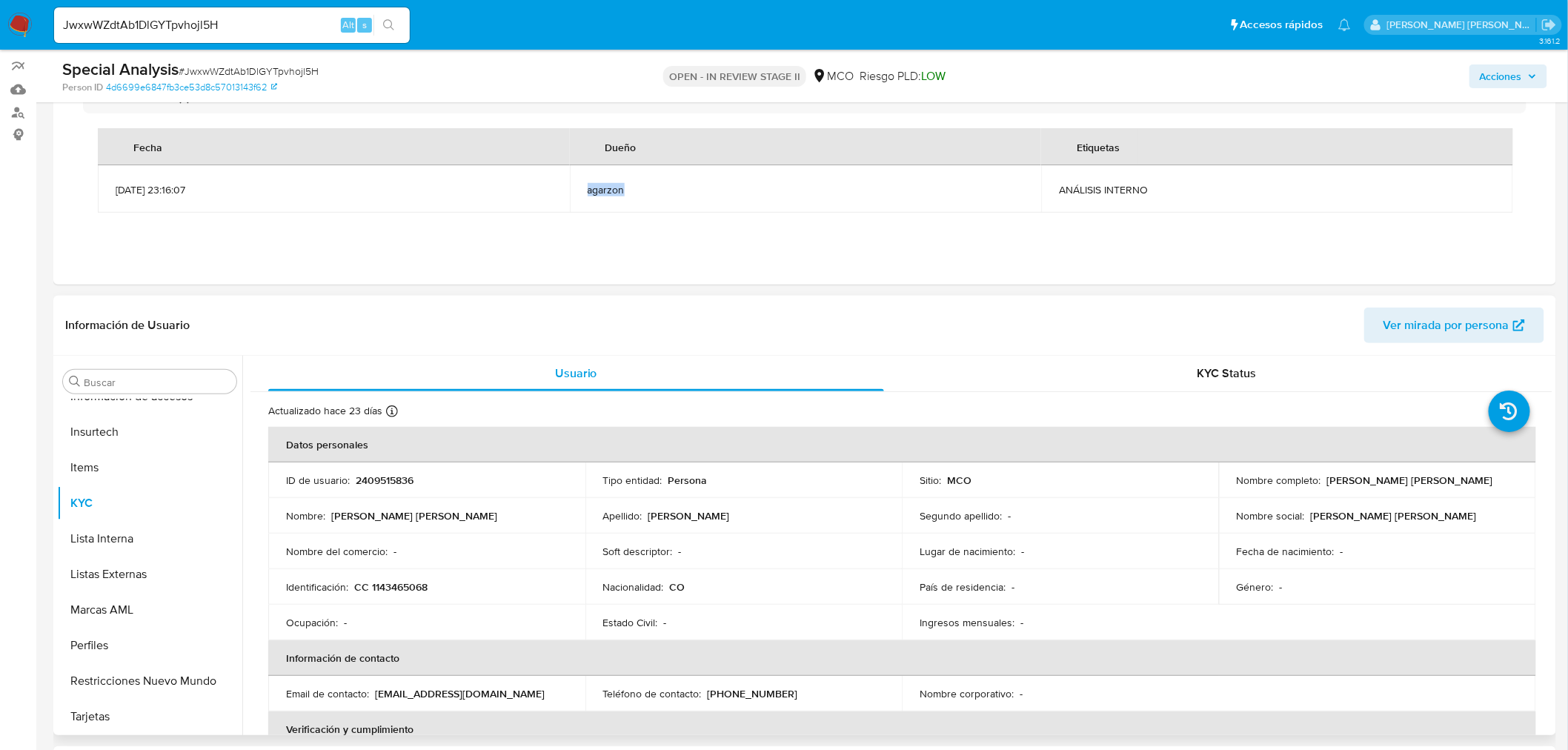
scroll to position [0, 0]
